Goal: Navigation & Orientation: Understand site structure

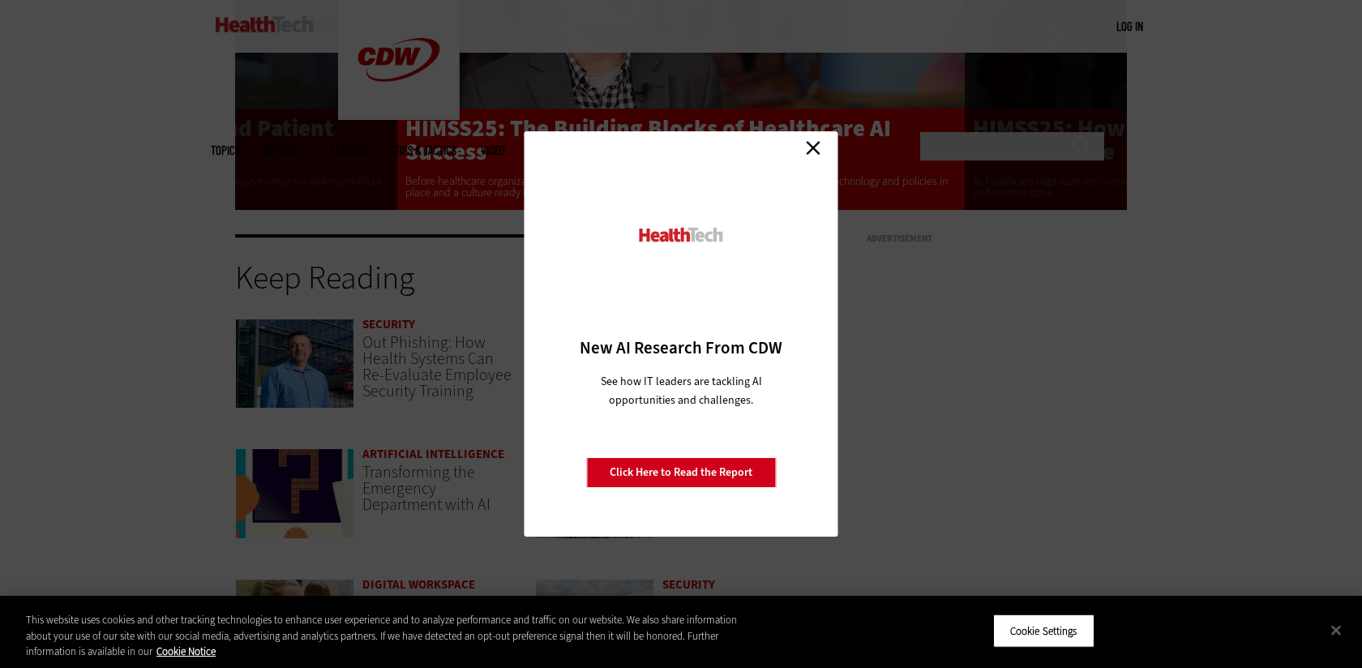
scroll to position [3263, 0]
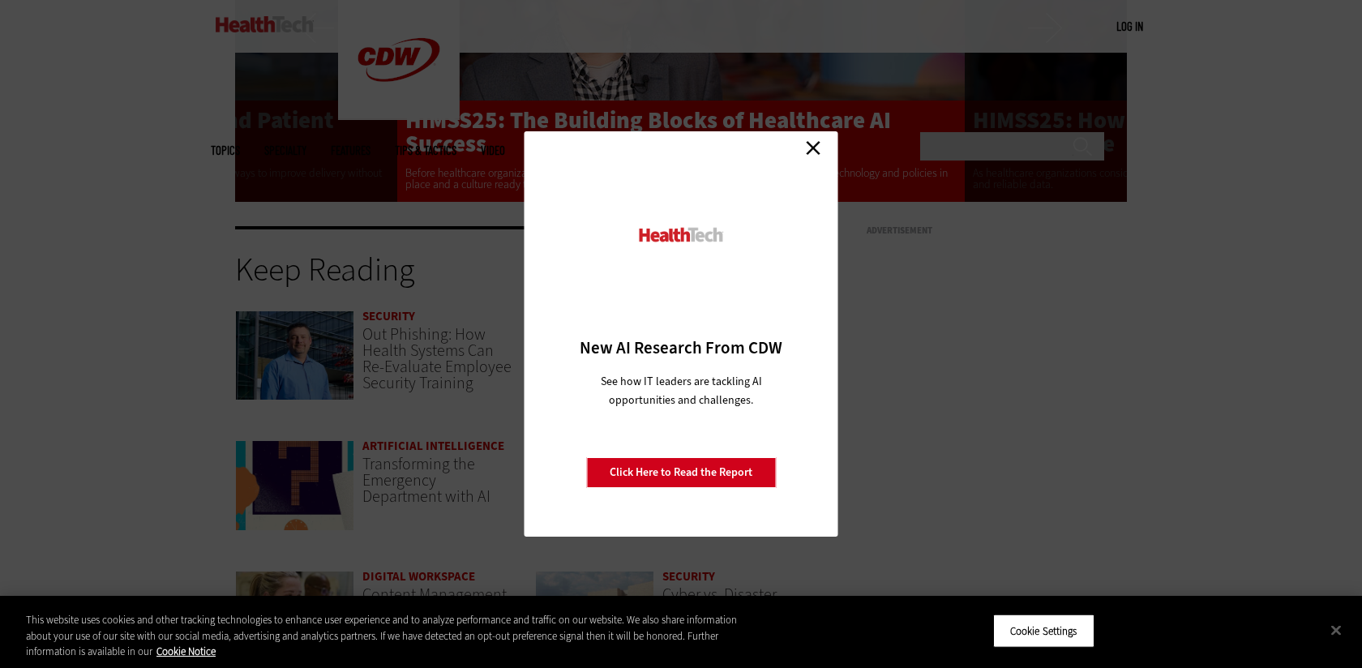
click at [819, 148] on link "Close" at bounding box center [813, 147] width 24 height 24
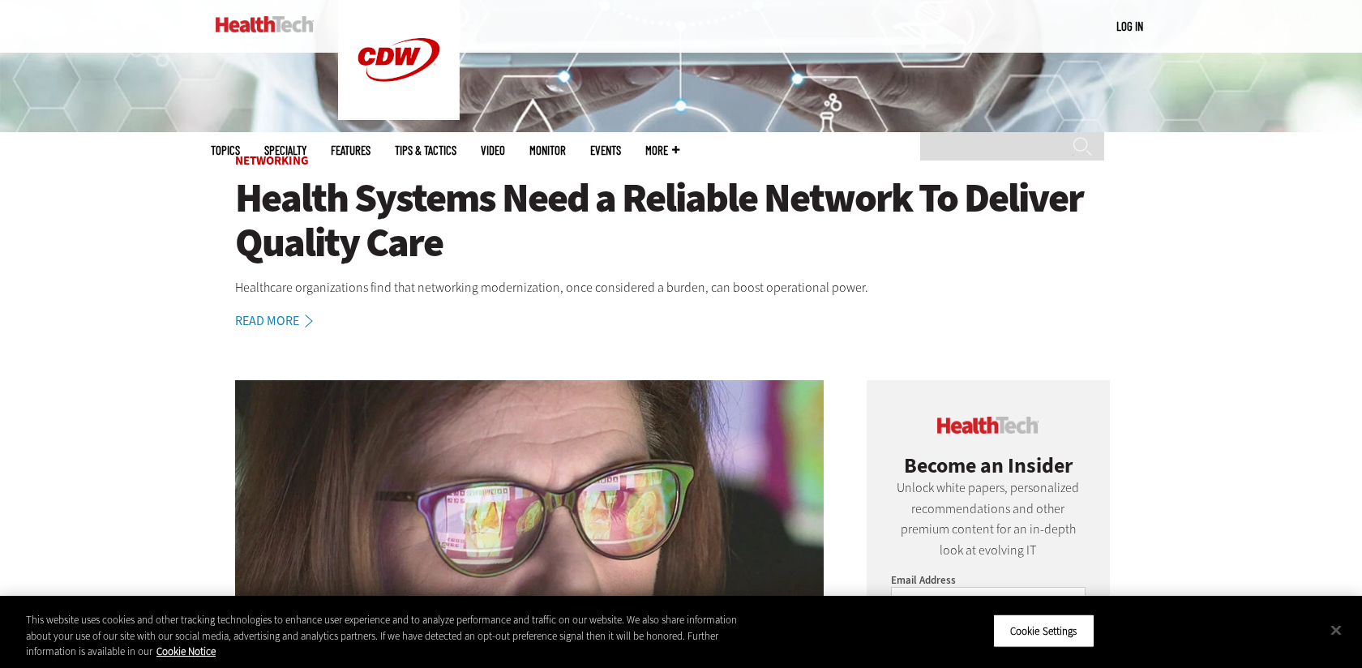
scroll to position [0, 0]
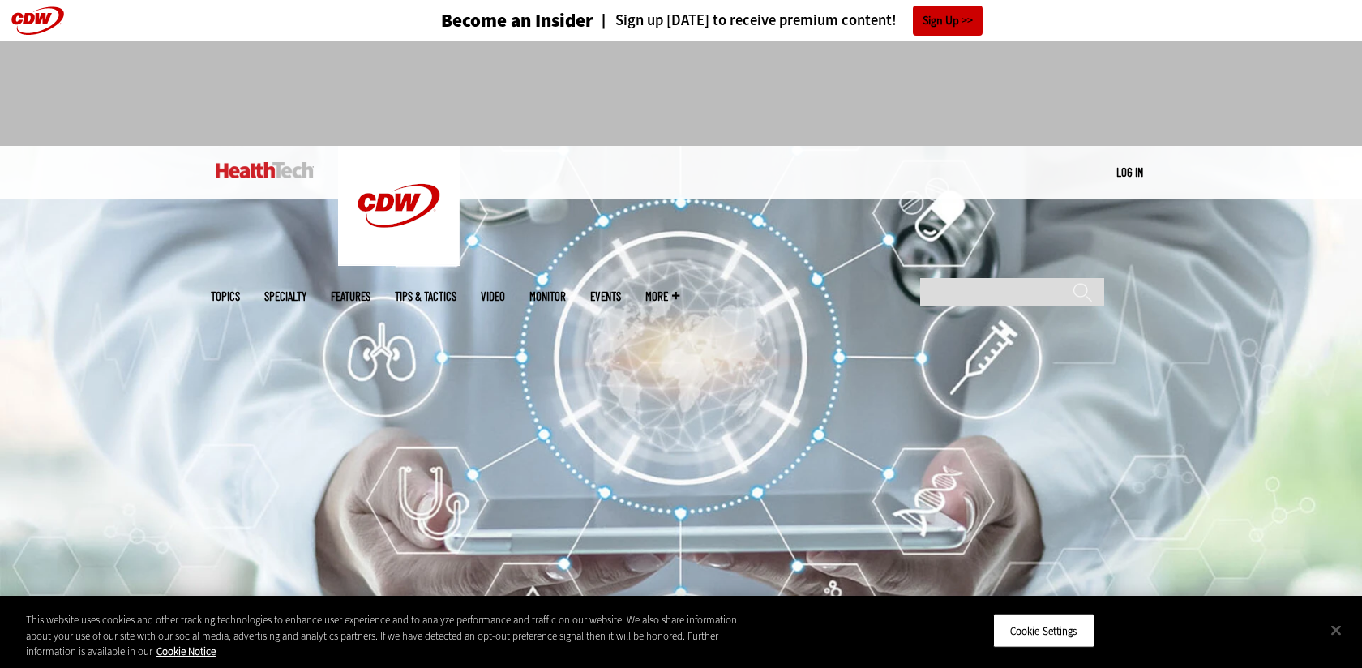
click at [293, 176] on img at bounding box center [265, 170] width 98 height 16
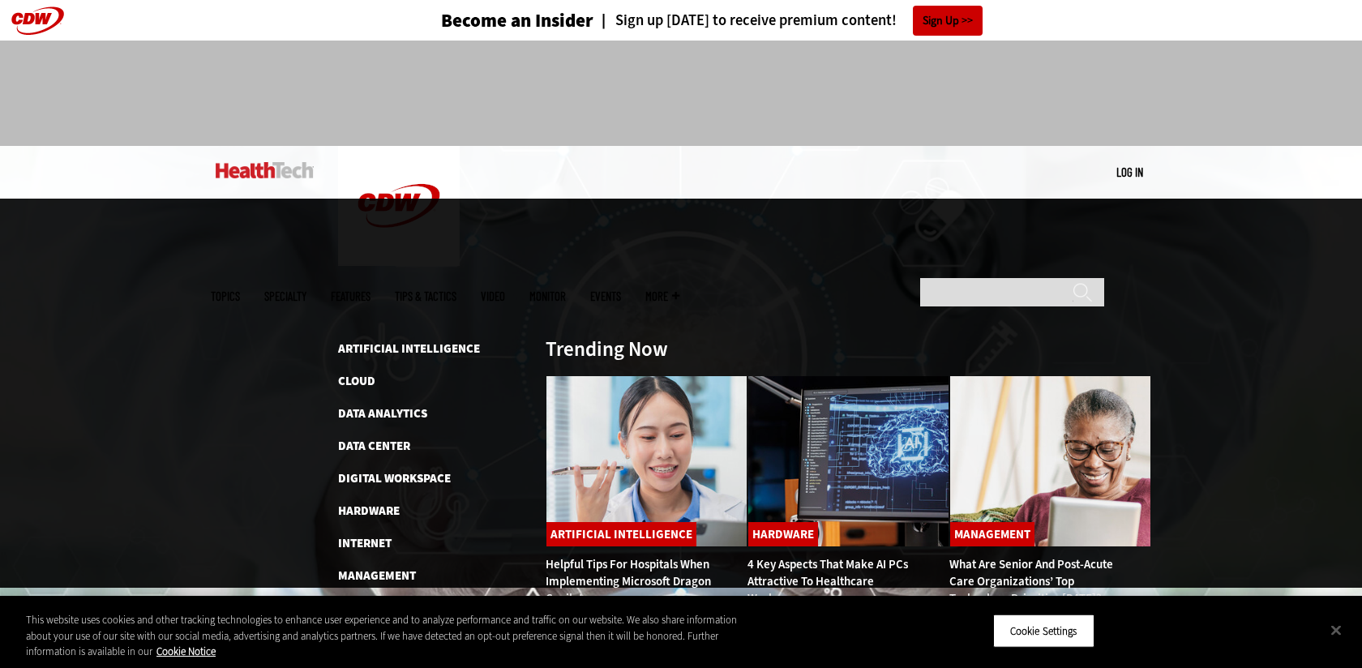
click at [240, 290] on span "Topics" at bounding box center [225, 296] width 29 height 12
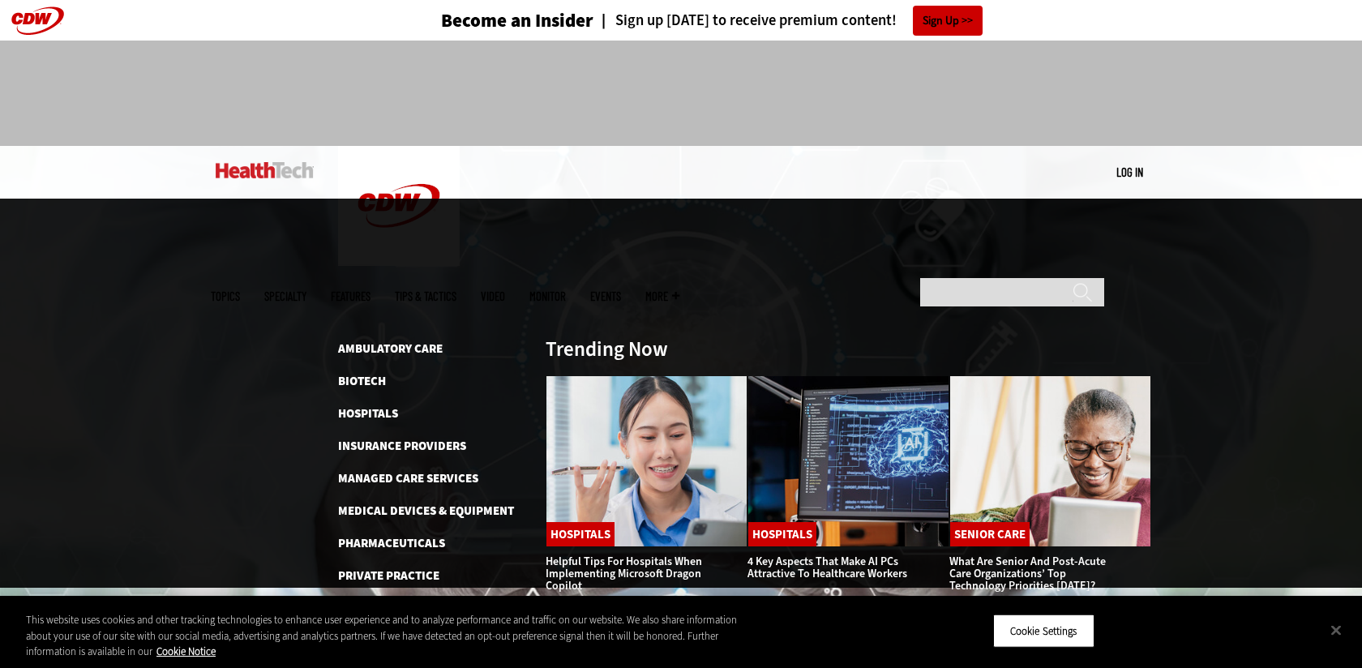
click at [306, 290] on span "Specialty" at bounding box center [285, 296] width 42 height 12
click at [370, 290] on link "Features" at bounding box center [351, 296] width 40 height 12
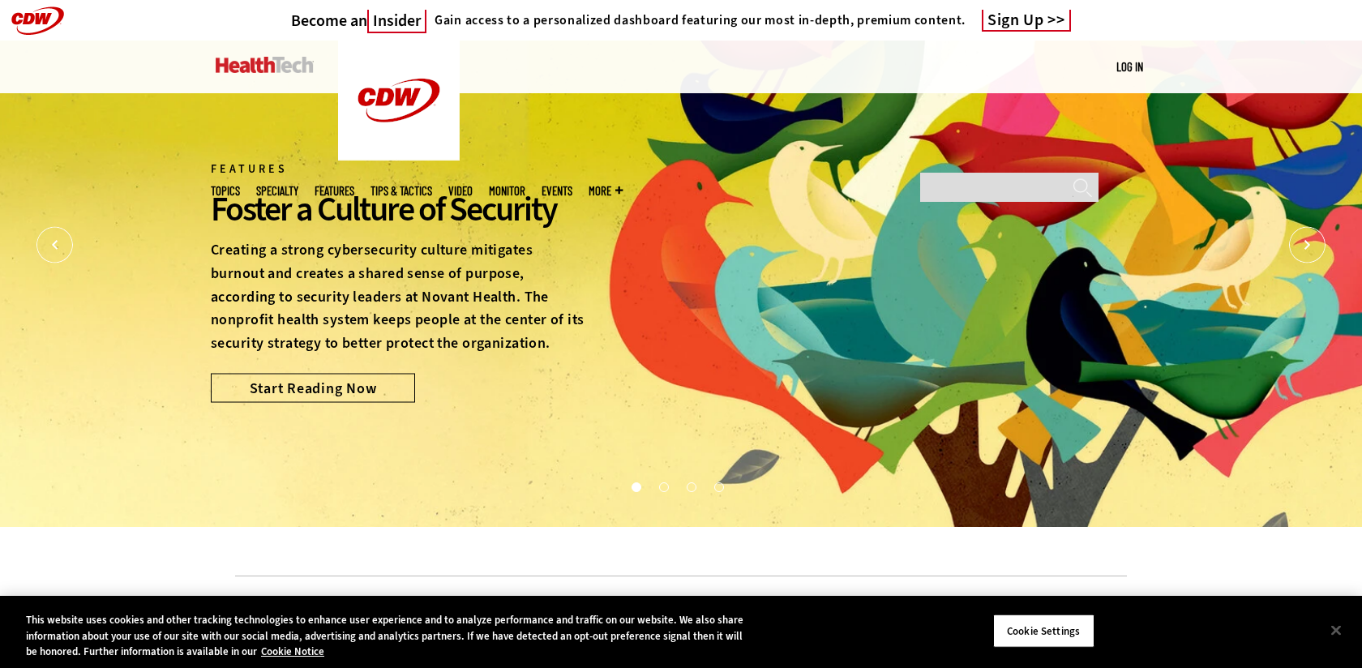
click at [258, 57] on img at bounding box center [265, 65] width 98 height 16
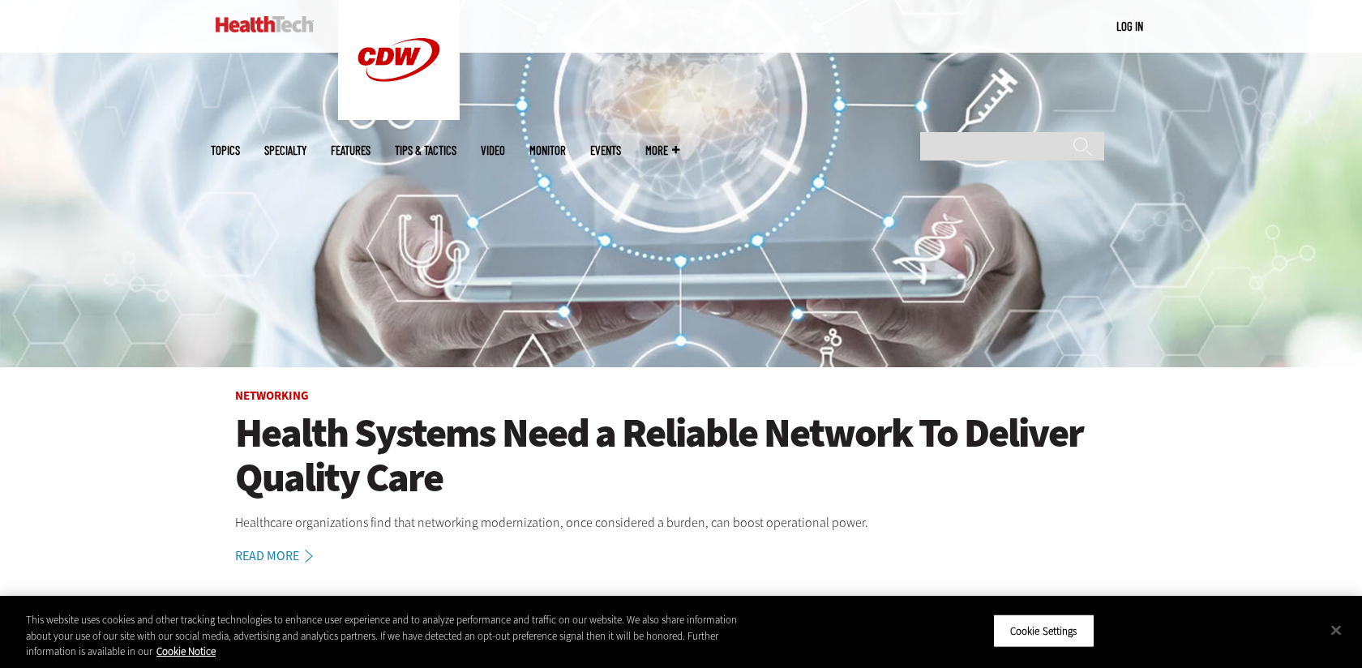
scroll to position [315, 0]
